Goal: Task Accomplishment & Management: Manage account settings

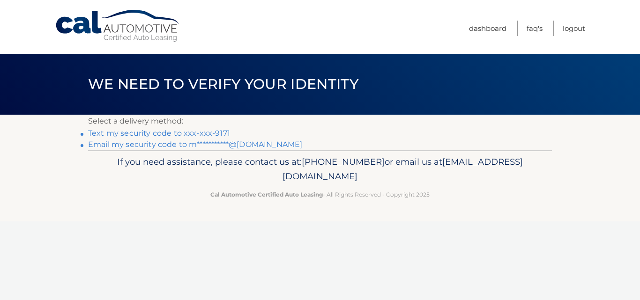
click at [191, 131] on link "Text my security code to xxx-xxx-9171" at bounding box center [159, 133] width 142 height 9
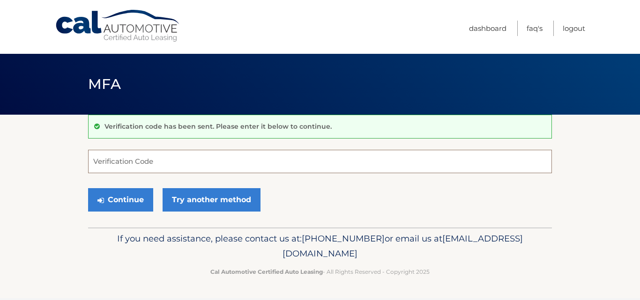
click at [115, 162] on input "Verification Code" at bounding box center [320, 161] width 464 height 23
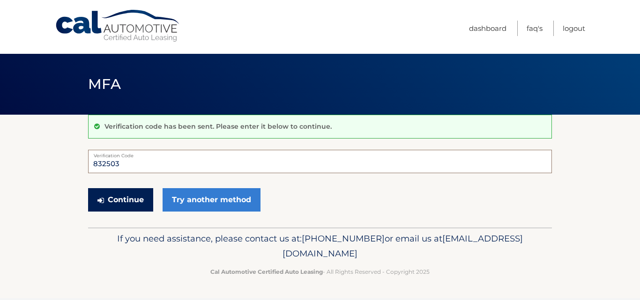
type input "832503"
click at [114, 196] on button "Continue" at bounding box center [120, 199] width 65 height 23
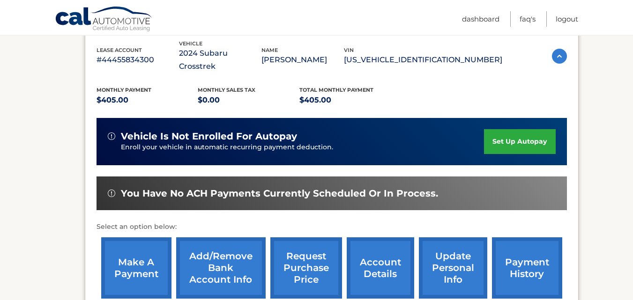
scroll to position [167, 0]
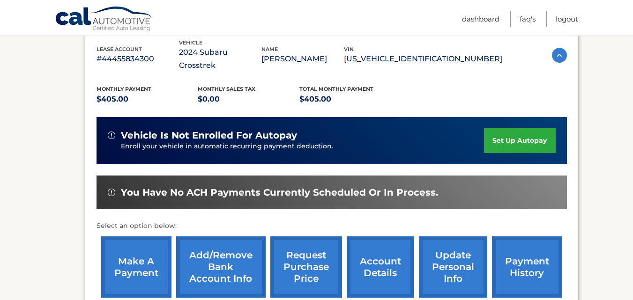
click at [142, 251] on link "make a payment" at bounding box center [136, 266] width 70 height 61
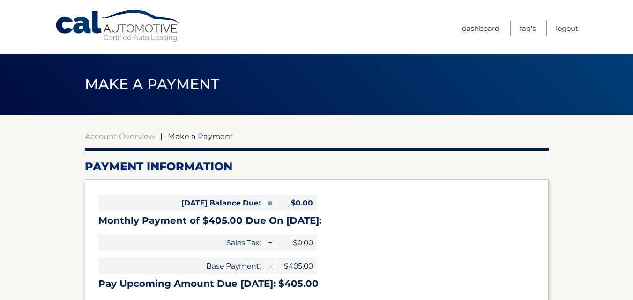
select select "YmE4MTc5ODctMjBiNy00YTZhLWJhNjgtODk2YzA2NGEzOGQ1"
drag, startPoint x: 636, startPoint y: 122, endPoint x: 619, endPoint y: 214, distance: 93.8
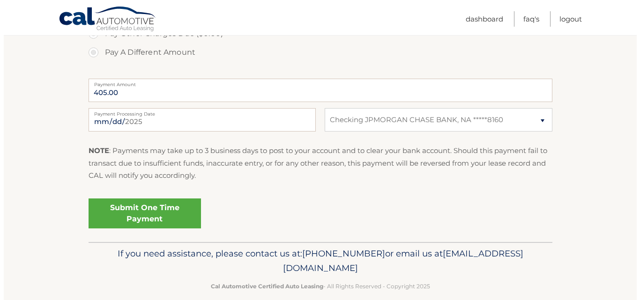
scroll to position [369, 0]
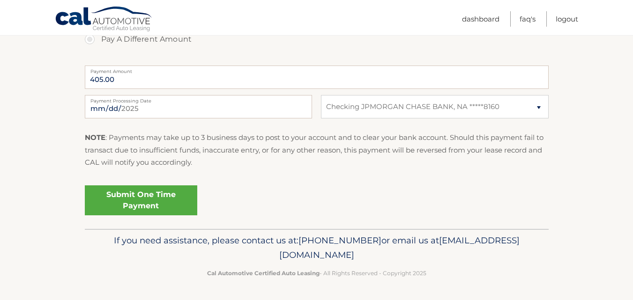
click at [136, 203] on link "Submit One Time Payment" at bounding box center [141, 200] width 112 height 30
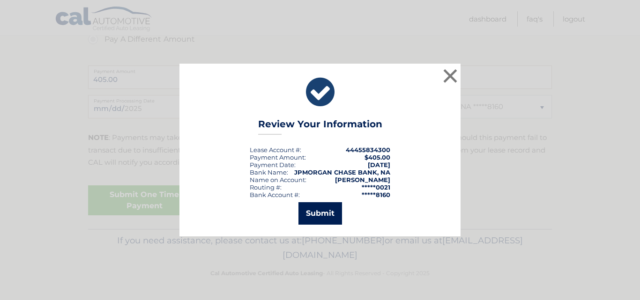
click at [317, 214] on button "Submit" at bounding box center [320, 213] width 44 height 22
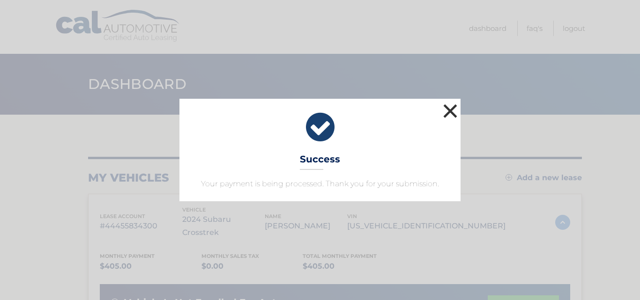
click at [449, 113] on button "×" at bounding box center [450, 111] width 19 height 19
